Goal: Task Accomplishment & Management: Complete application form

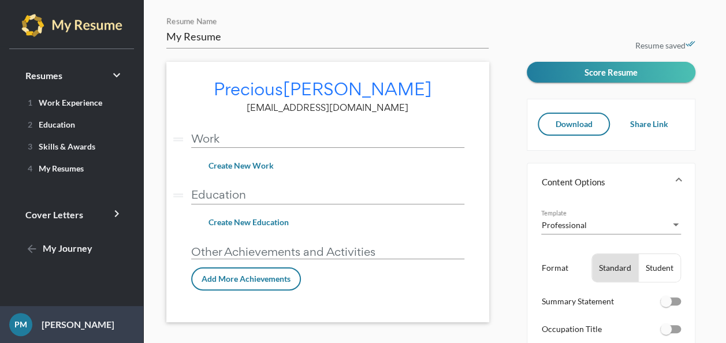
click at [373, 127] on div "drag_handle Work vertical_split" at bounding box center [327, 134] width 273 height 25
type input "Work"
click at [95, 103] on span "1 Work Experience" at bounding box center [62, 103] width 79 height 10
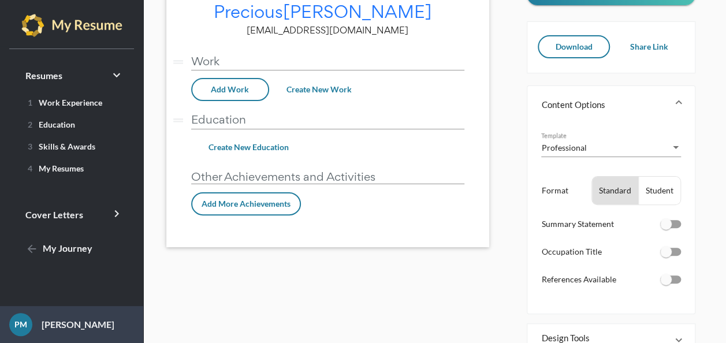
scroll to position [151, 0]
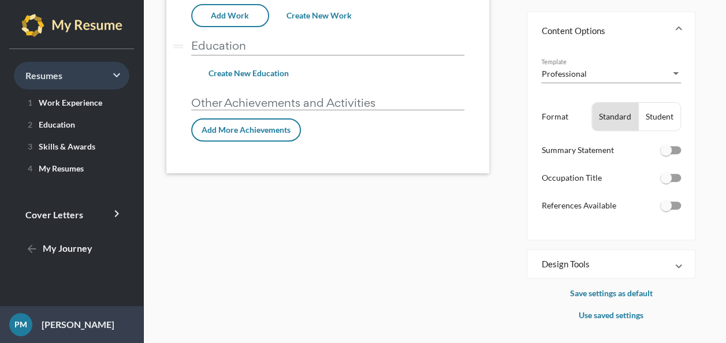
click at [53, 70] on span "Resumes keyboard_arrow_right" at bounding box center [43, 75] width 37 height 11
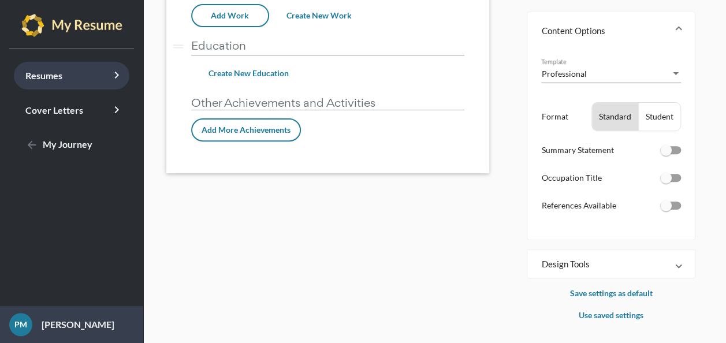
click at [56, 80] on span "Resumes keyboard_arrow_right" at bounding box center [43, 75] width 37 height 11
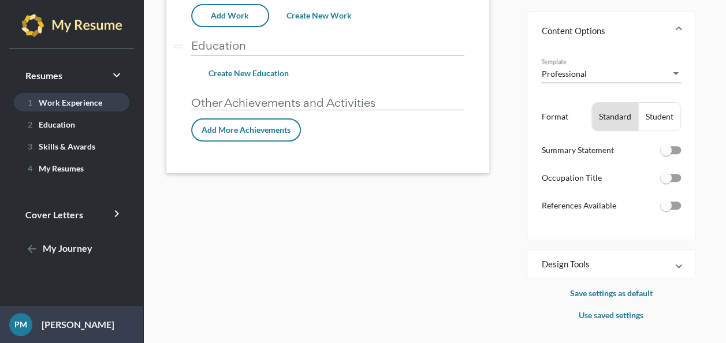
click at [52, 98] on span "1 Work Experience" at bounding box center [62, 102] width 79 height 10
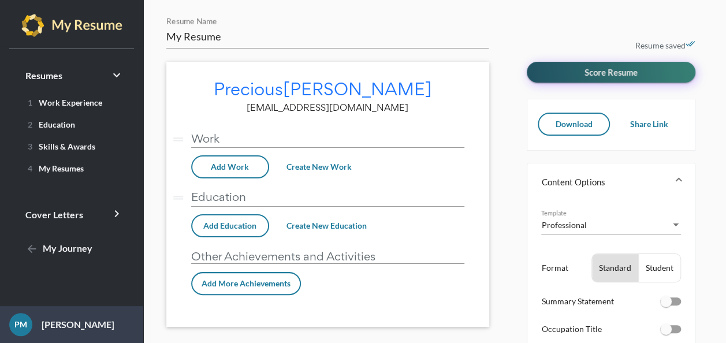
click at [610, 75] on span "Score Resume" at bounding box center [611, 72] width 53 height 10
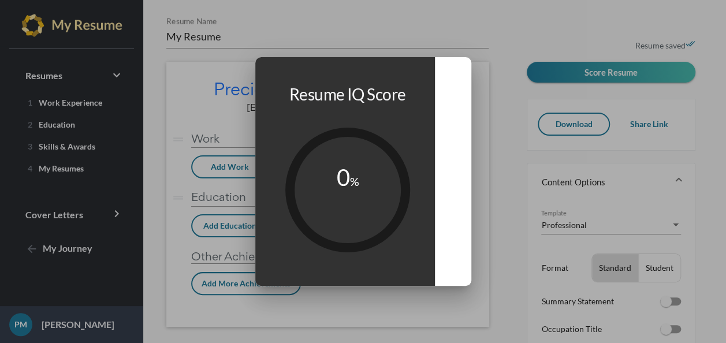
click at [536, 110] on div at bounding box center [363, 171] width 726 height 343
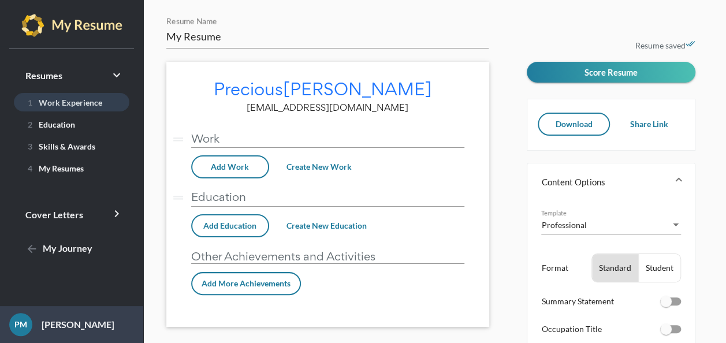
click at [114, 103] on link "1 Work Experience" at bounding box center [72, 102] width 116 height 18
click at [673, 304] on div at bounding box center [670, 301] width 21 height 8
click at [666, 306] on input "checkbox" at bounding box center [665, 306] width 1 height 1
checkbox input "true"
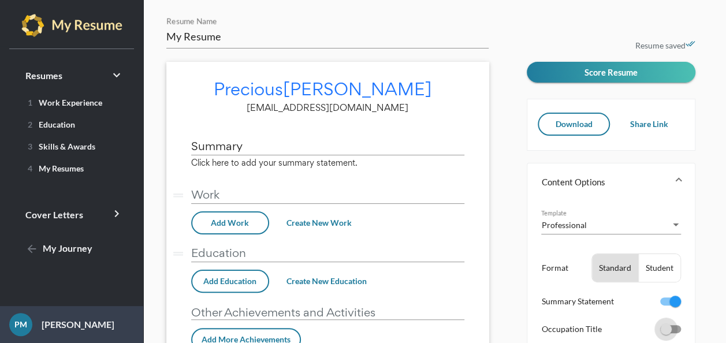
click at [671, 323] on div at bounding box center [666, 329] width 12 height 12
click at [666, 333] on input "checkbox" at bounding box center [665, 333] width 1 height 1
checkbox input "true"
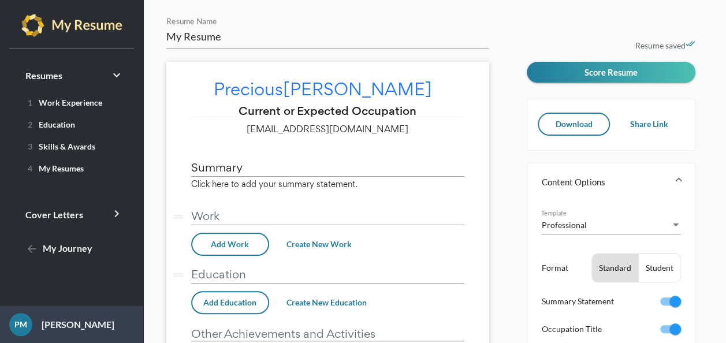
click at [726, 336] on div "My Resume Resume Name Precious McGinnis edit Current or Expected Occupation pre…" at bounding box center [434, 248] width 583 height 497
click at [657, 59] on div "Resume saved done_all Score Resume Download Share Link Content Options Professi…" at bounding box center [619, 266] width 185 height 415
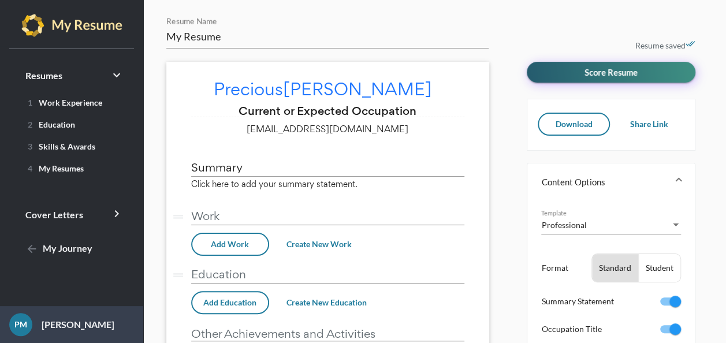
click at [656, 66] on button "Score Resume" at bounding box center [611, 72] width 169 height 21
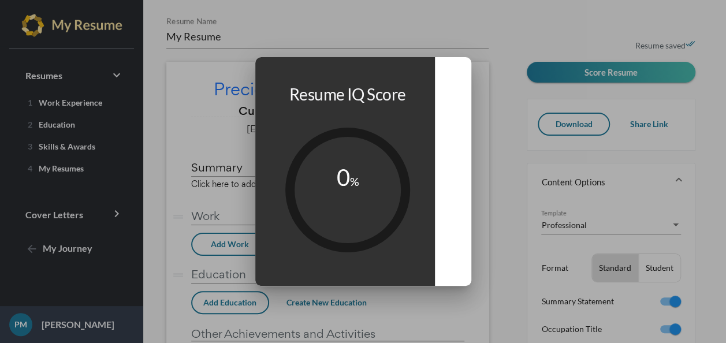
click at [630, 20] on div at bounding box center [363, 171] width 726 height 343
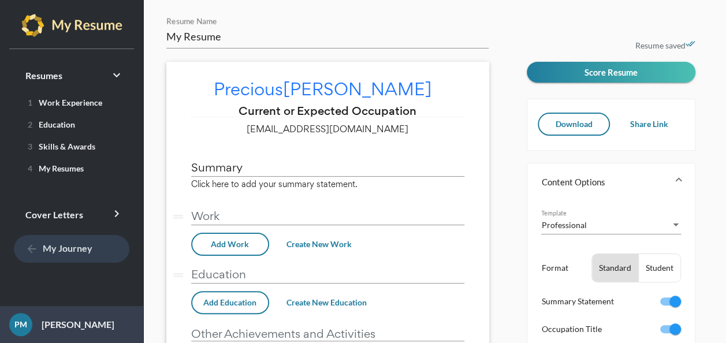
click at [92, 239] on link "arrow_back My Journey" at bounding box center [72, 249] width 116 height 28
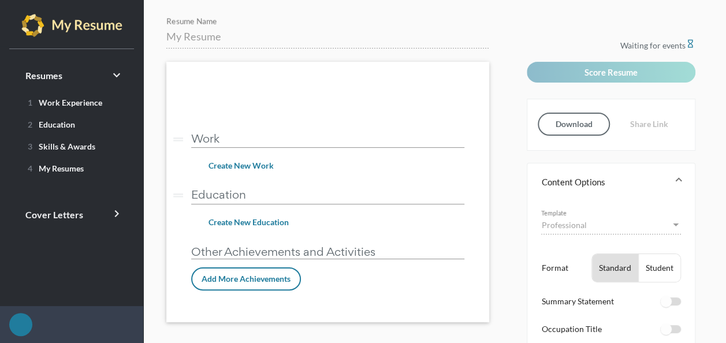
checkbox input "true"
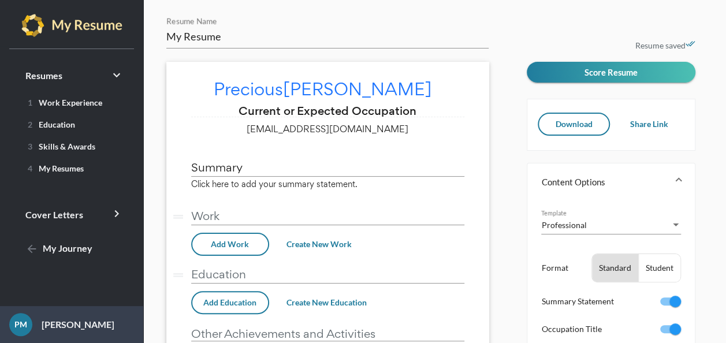
click at [325, 157] on div "Summary" at bounding box center [327, 163] width 273 height 25
